Goal: Obtain resource: Download file/media

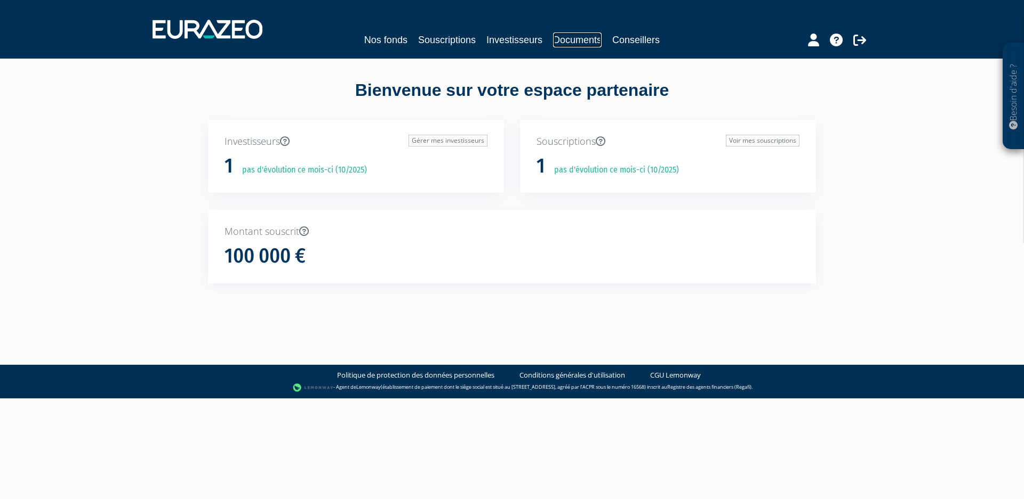
click at [576, 44] on link "Documents" at bounding box center [577, 40] width 49 height 15
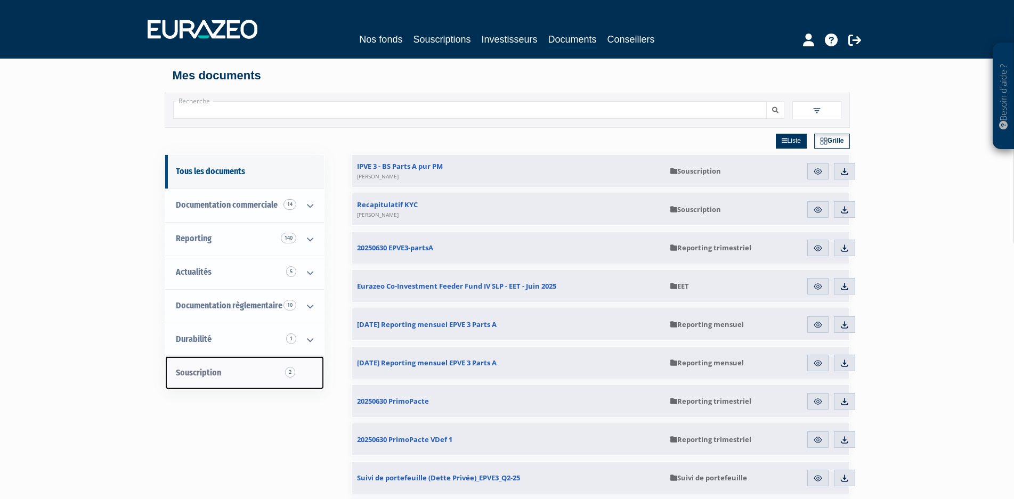
click at [211, 377] on span "Souscription 2" at bounding box center [198, 373] width 45 height 10
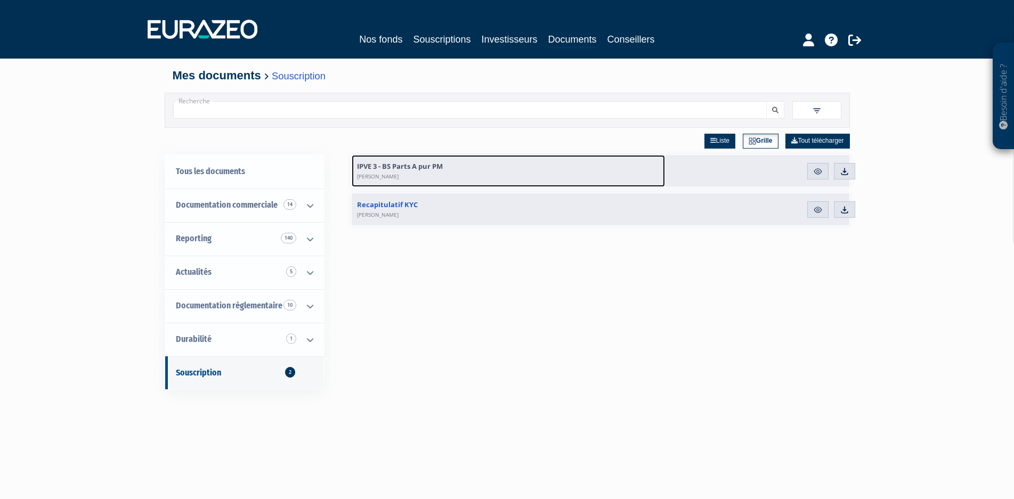
click at [398, 166] on span "IPVE 3 - BS Parts A pur PM [PERSON_NAME]" at bounding box center [400, 171] width 86 height 19
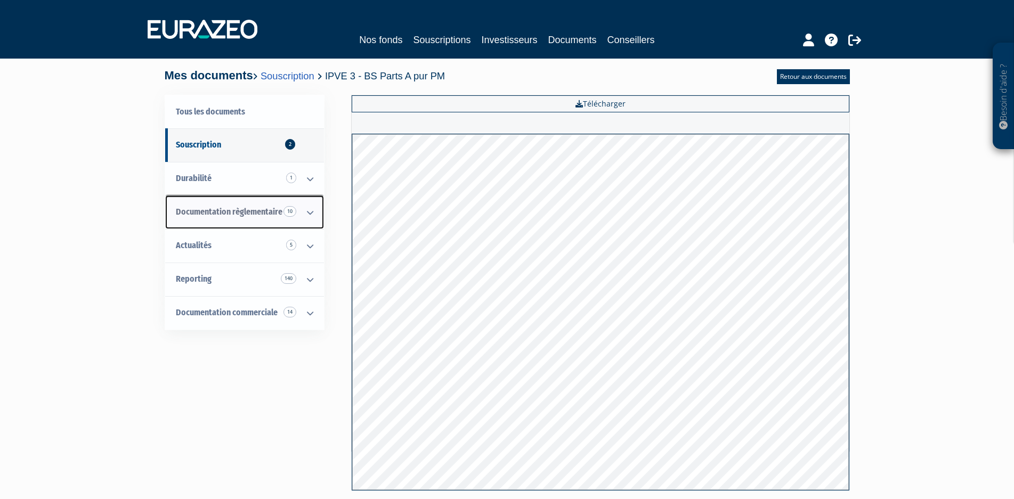
click at [209, 213] on span "Documentation règlementaire 10" at bounding box center [229, 212] width 107 height 10
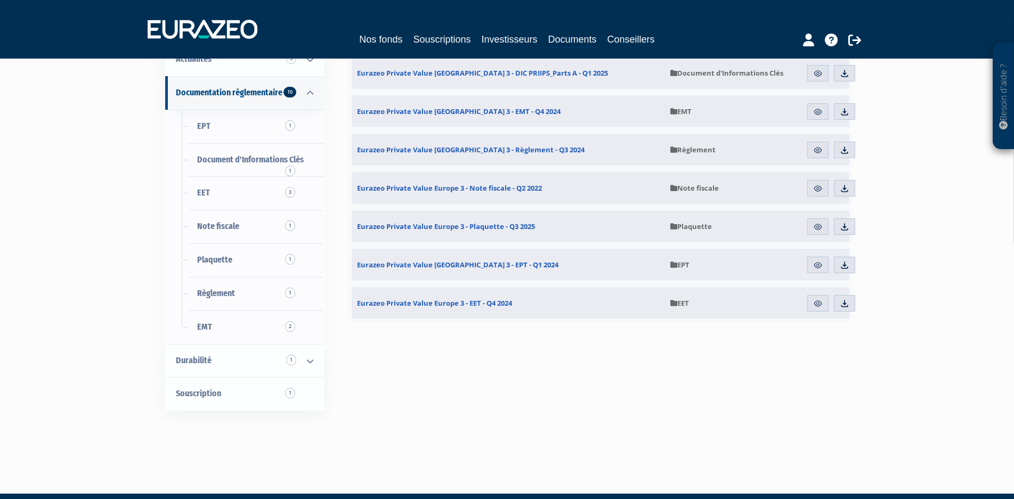
scroll to position [241, 0]
